Goal: Navigation & Orientation: Find specific page/section

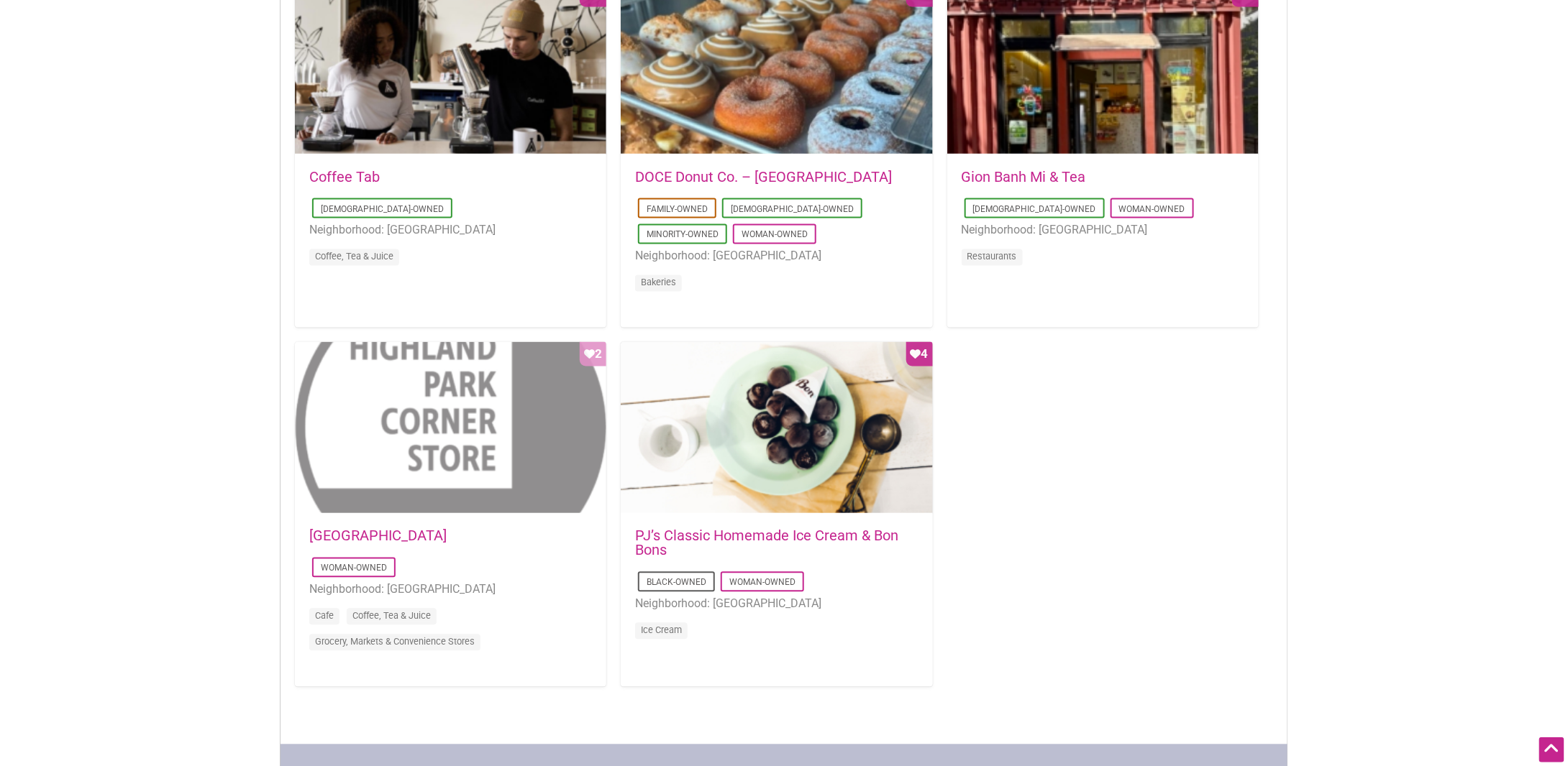
scroll to position [1150, 0]
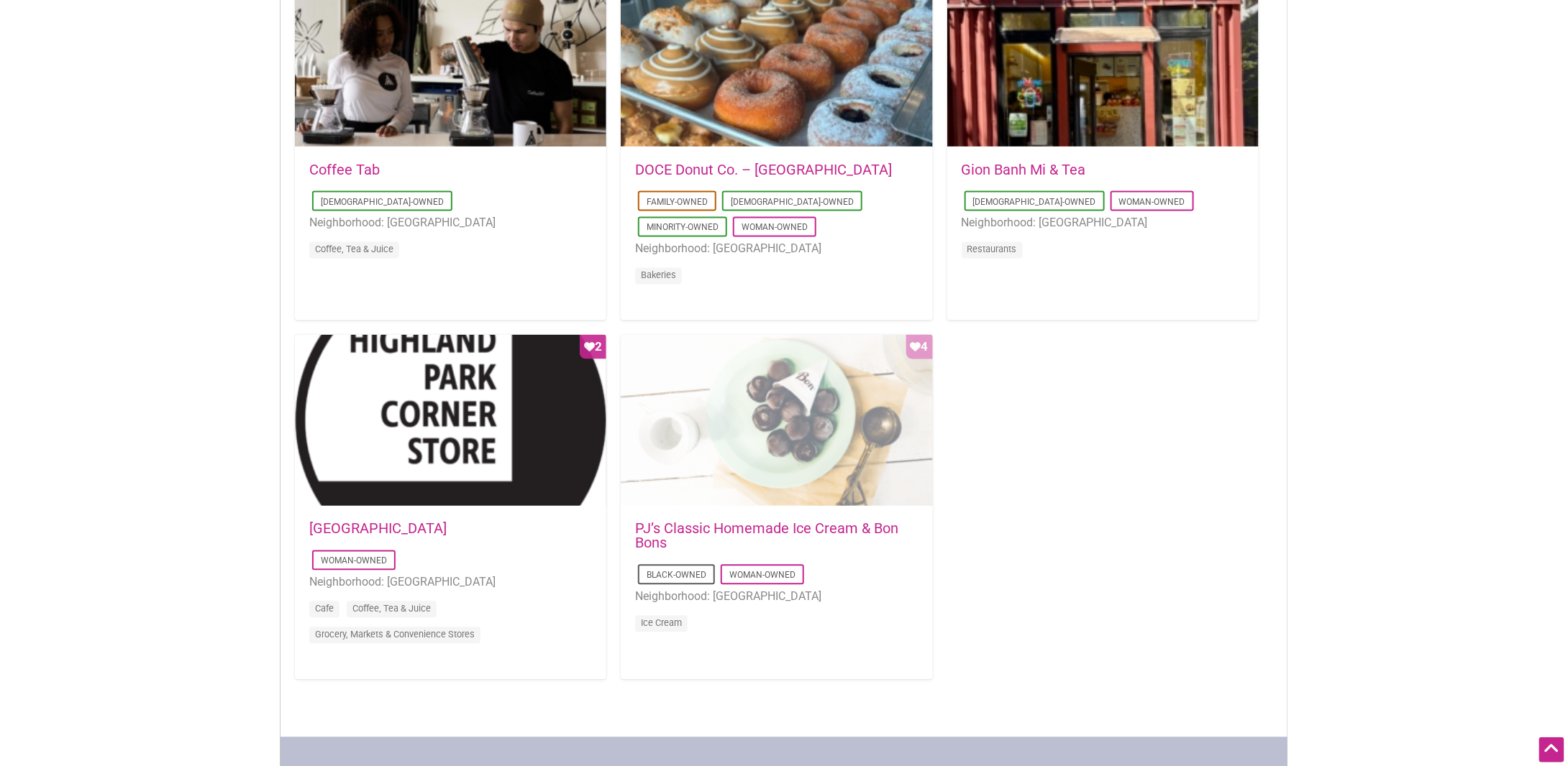
click at [839, 435] on div "Favorite Count 4" at bounding box center [776, 421] width 311 height 172
